Goal: Task Accomplishment & Management: Manage account settings

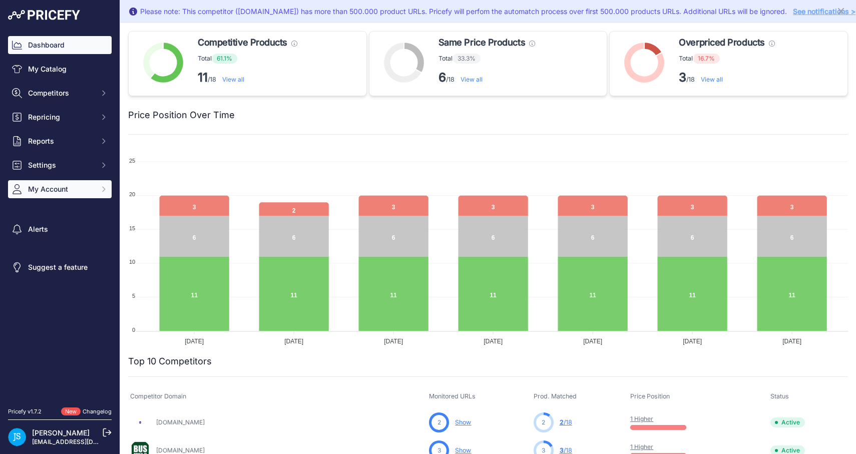
click at [46, 196] on button "My Account" at bounding box center [60, 189] width 104 height 18
click at [62, 186] on span "My Account" at bounding box center [61, 189] width 66 height 10
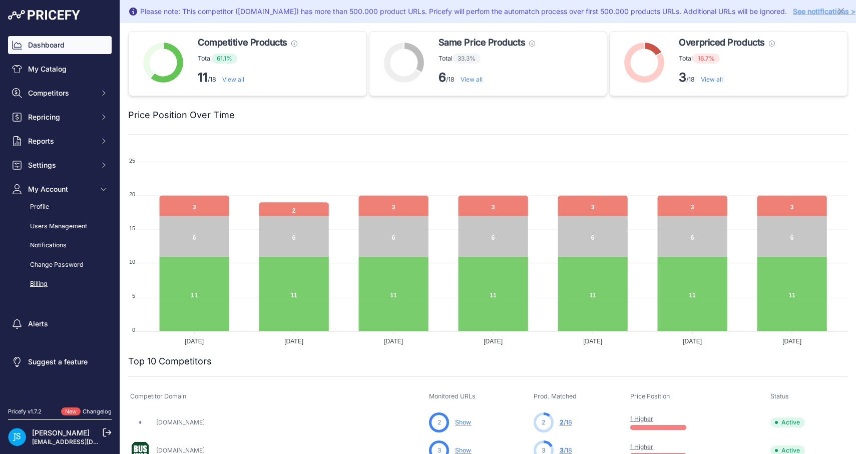
click at [36, 280] on link "Billing" at bounding box center [60, 284] width 104 height 18
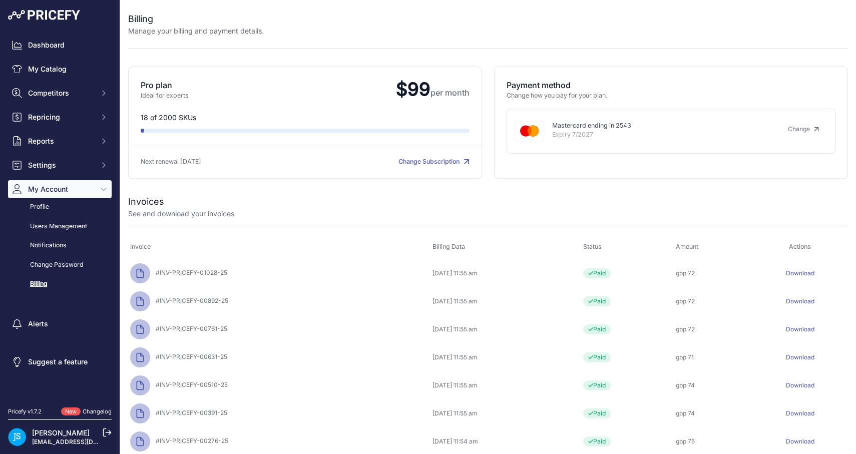
click at [428, 161] on link "Change Subscription" at bounding box center [434, 162] width 71 height 8
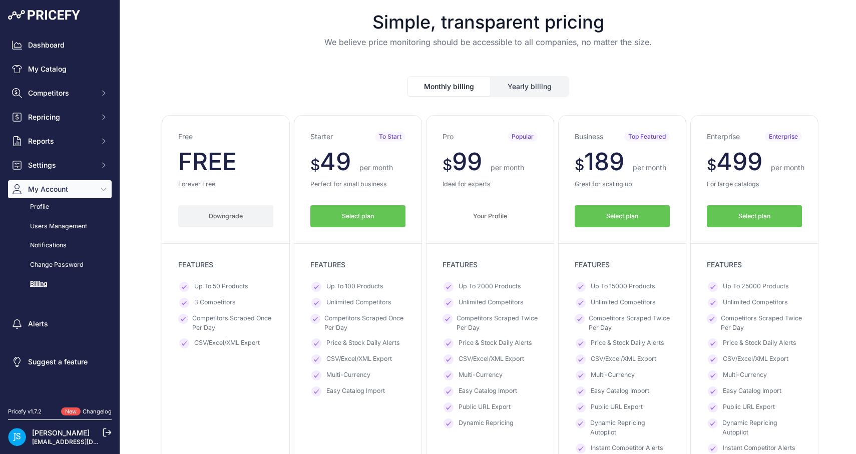
click at [234, 218] on button "Downgrade" at bounding box center [225, 216] width 95 height 23
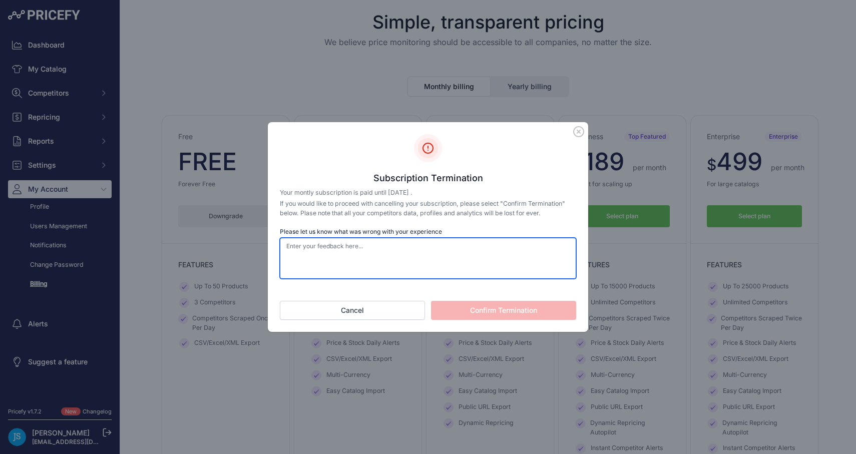
click at [377, 255] on textarea "Please let us know what was wrong with your experience" at bounding box center [428, 258] width 296 height 41
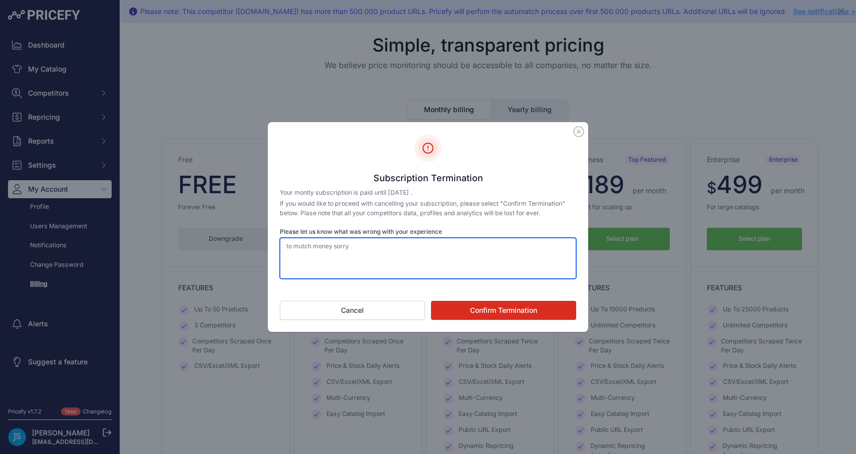
type textarea "to mutch money sorry"
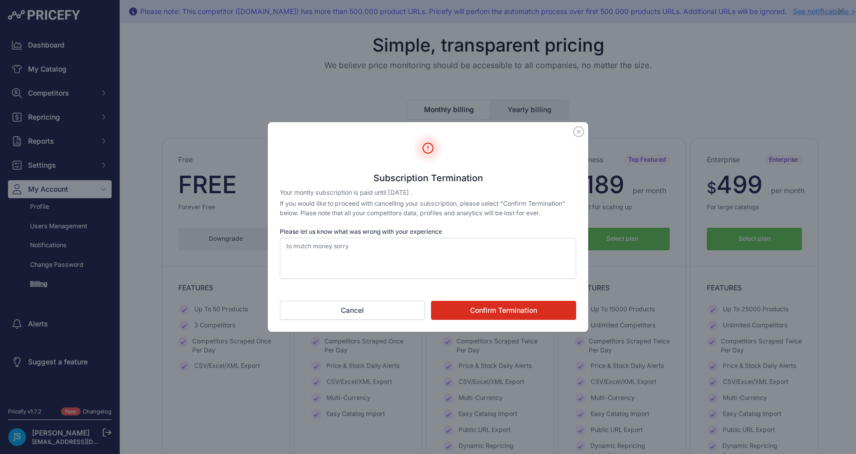
click at [487, 316] on button "Confirm Termination" at bounding box center [503, 310] width 145 height 19
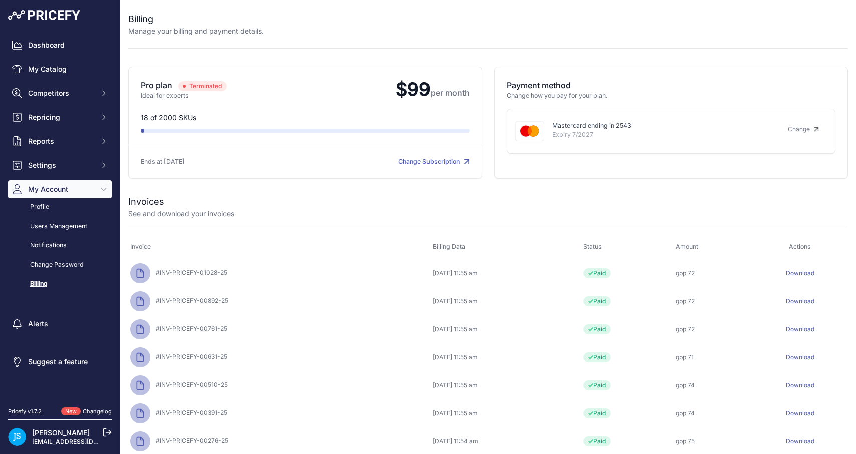
click at [439, 162] on link "Change Subscription" at bounding box center [434, 162] width 71 height 8
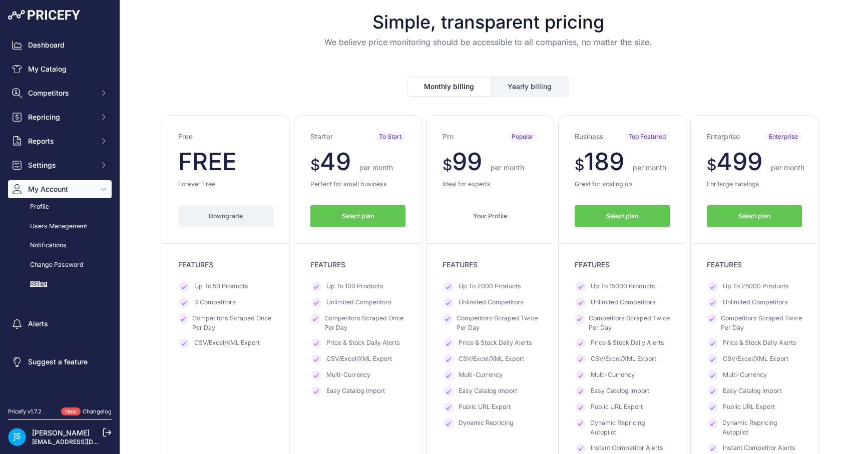
click at [223, 157] on span "FREE" at bounding box center [207, 162] width 59 height 30
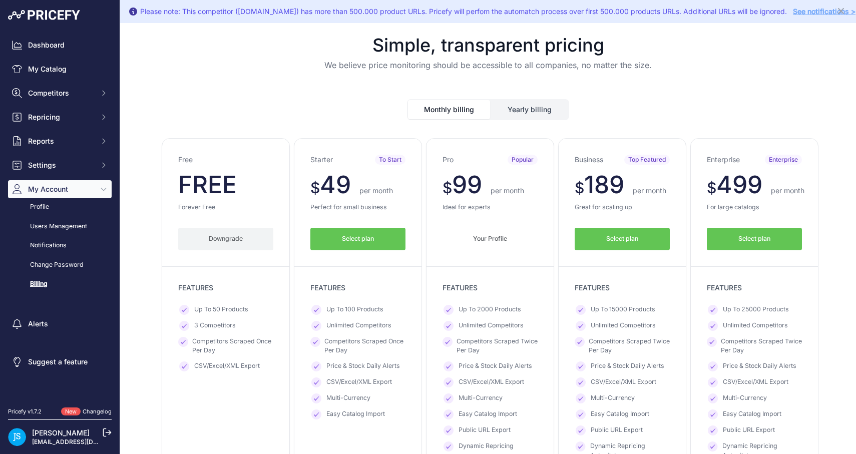
click at [217, 243] on button "Downgrade" at bounding box center [225, 239] width 95 height 23
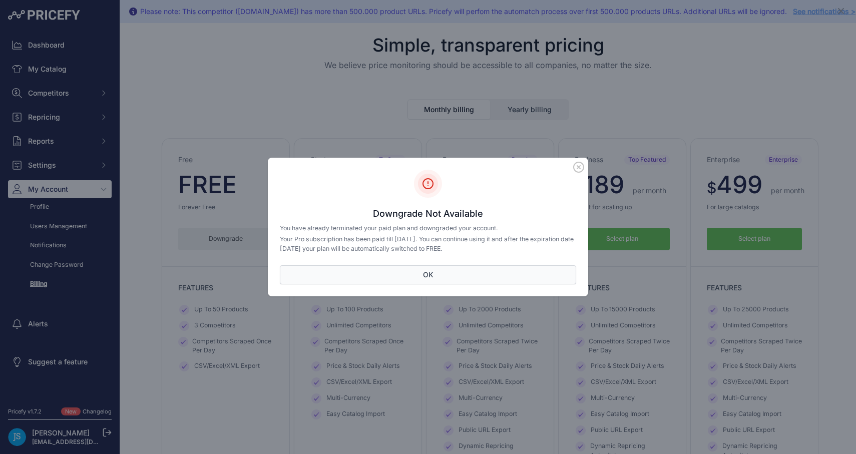
click at [321, 272] on button "OK" at bounding box center [428, 274] width 296 height 19
